Goal: Task Accomplishment & Management: Use online tool/utility

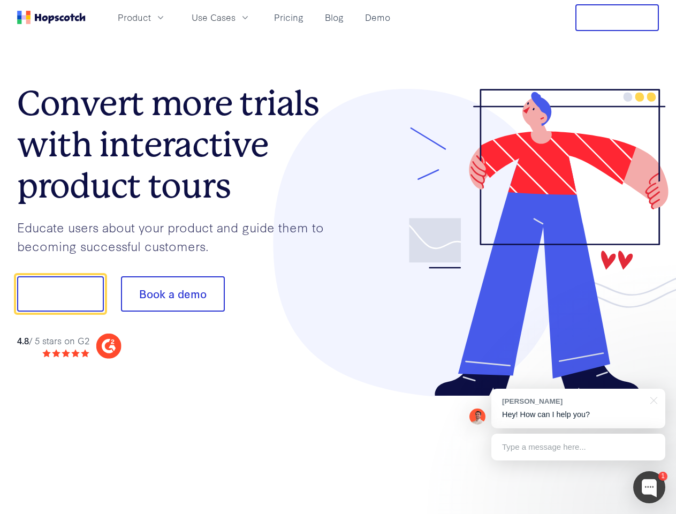
click at [338, 257] on div at bounding box center [498, 243] width 321 height 308
click at [151, 17] on span "Product" at bounding box center [134, 17] width 33 height 13
click at [235, 17] on span "Use Cases" at bounding box center [214, 17] width 44 height 13
click at [617, 18] on button "Free Trial" at bounding box center [616, 17] width 83 height 27
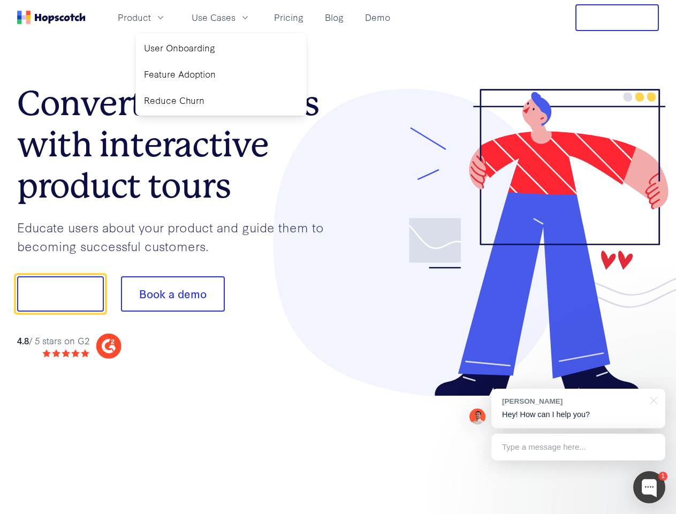
click at [60, 294] on button "Show me!" at bounding box center [60, 293] width 87 height 35
click at [172, 294] on button "Book a demo" at bounding box center [173, 293] width 104 height 35
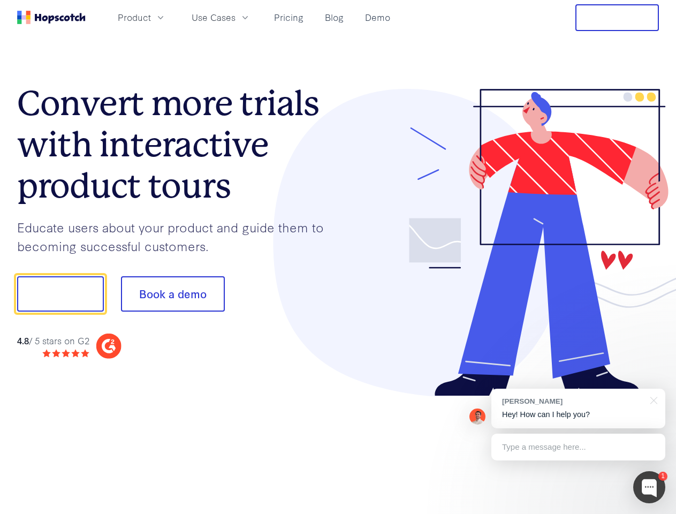
click at [649, 487] on div at bounding box center [649, 487] width 32 height 32
click at [578, 408] on div "[PERSON_NAME] Hey! How can I help you?" at bounding box center [578, 409] width 174 height 40
click at [652, 399] on div at bounding box center [565, 292] width 201 height 357
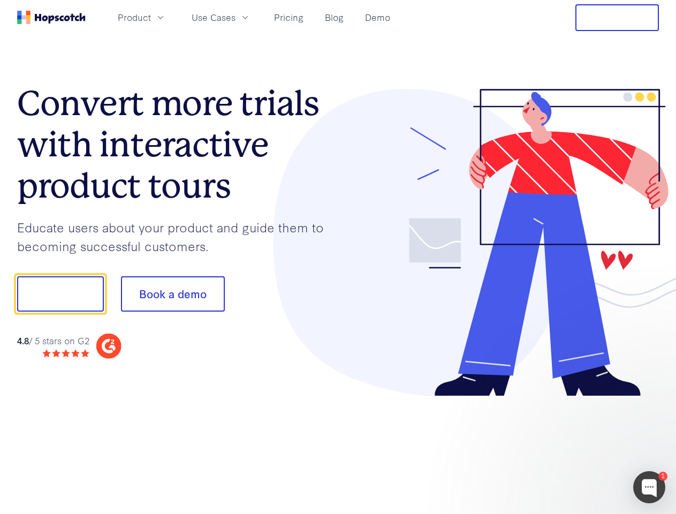
click at [578, 447] on div at bounding box center [565, 364] width 201 height 214
